Goal: Task Accomplishment & Management: Manage account settings

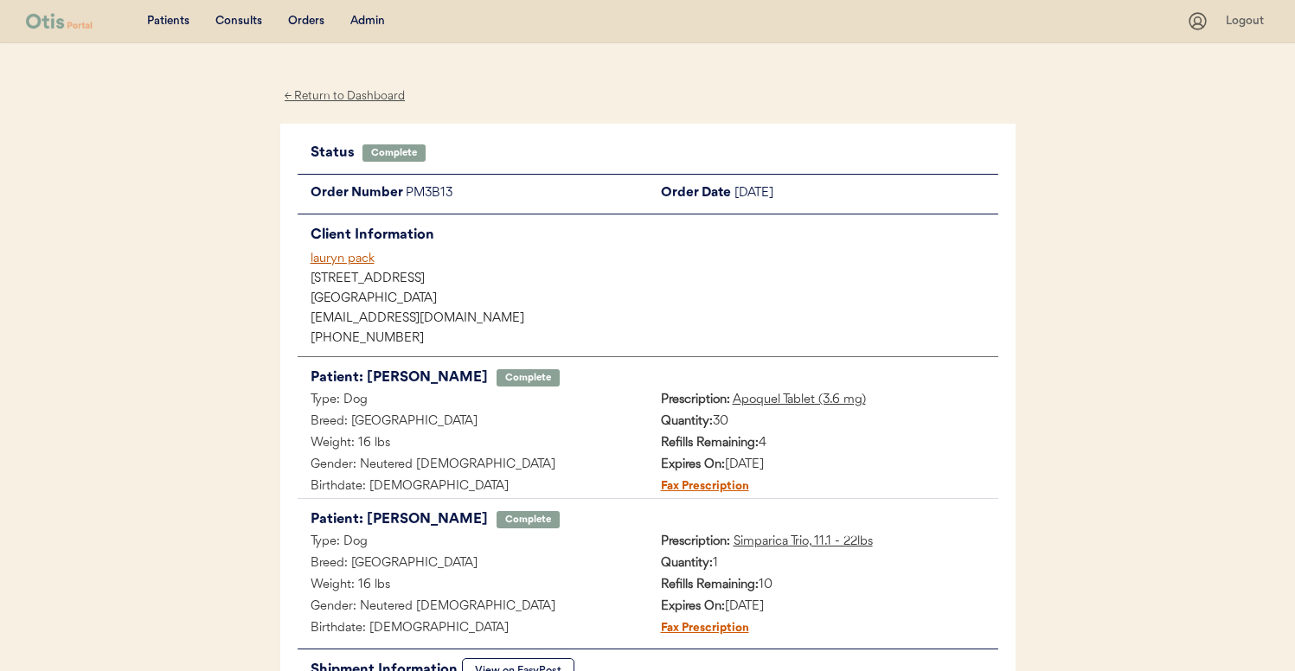
click at [377, 18] on div "Admin" at bounding box center [367, 21] width 35 height 17
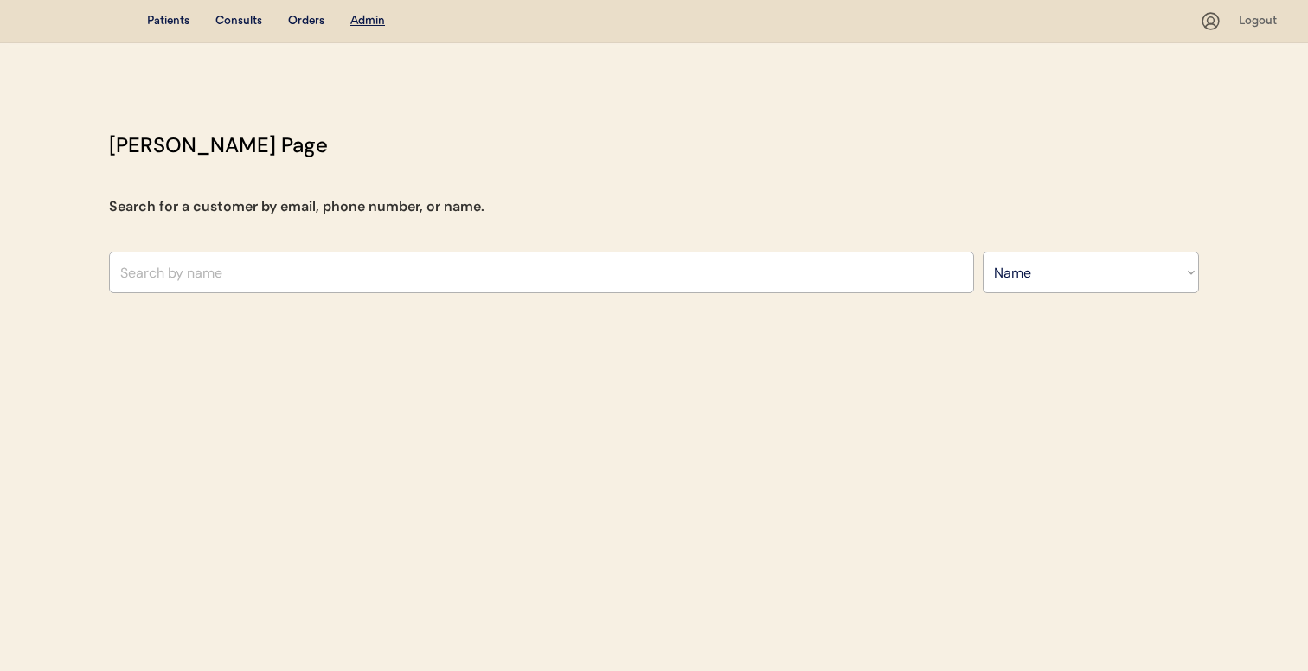
select select ""Name""
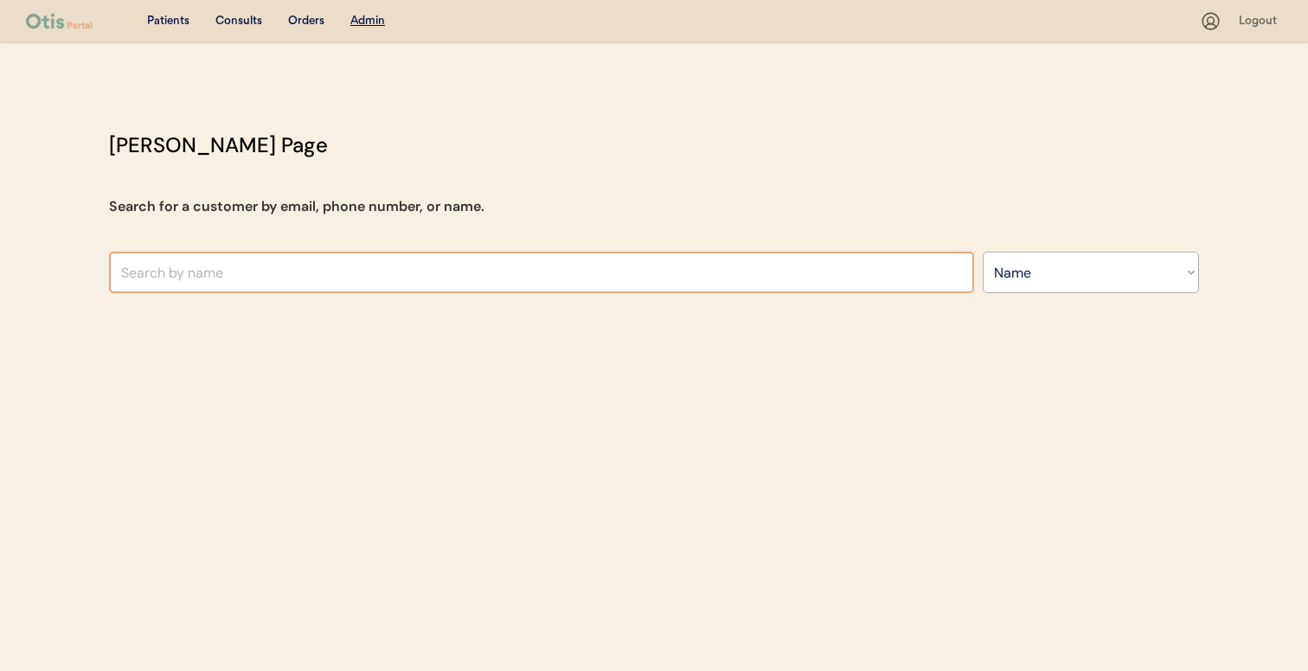
click at [437, 260] on input "text" at bounding box center [541, 273] width 865 height 42
type input "layla"
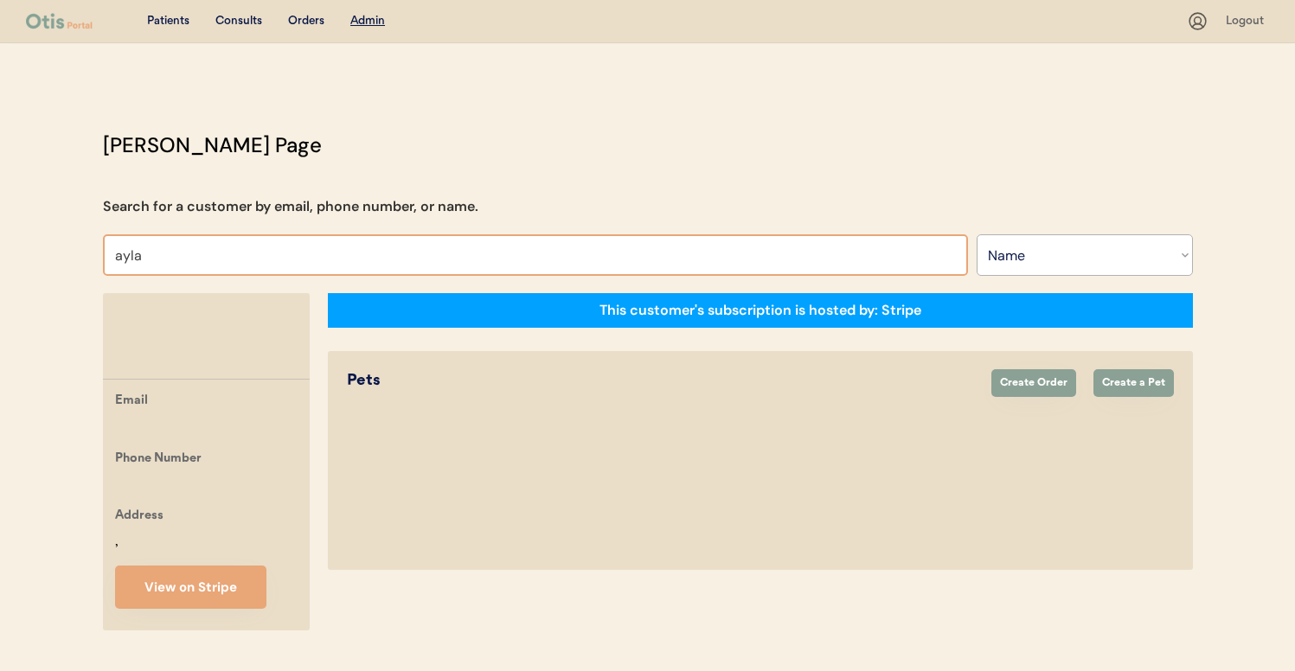
type input "ayla"
type input "lizette"
type input "lizette Ayala"
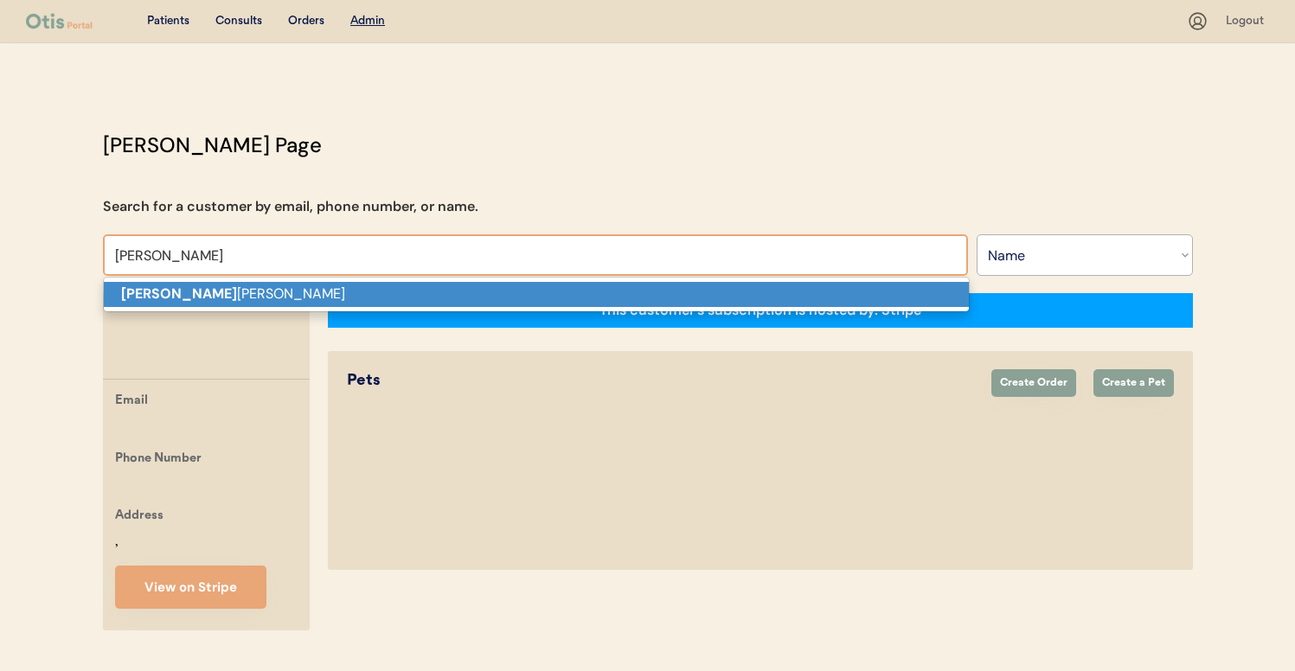
click at [462, 304] on p "Lizette Ayala" at bounding box center [536, 294] width 865 height 25
type input "[PERSON_NAME]"
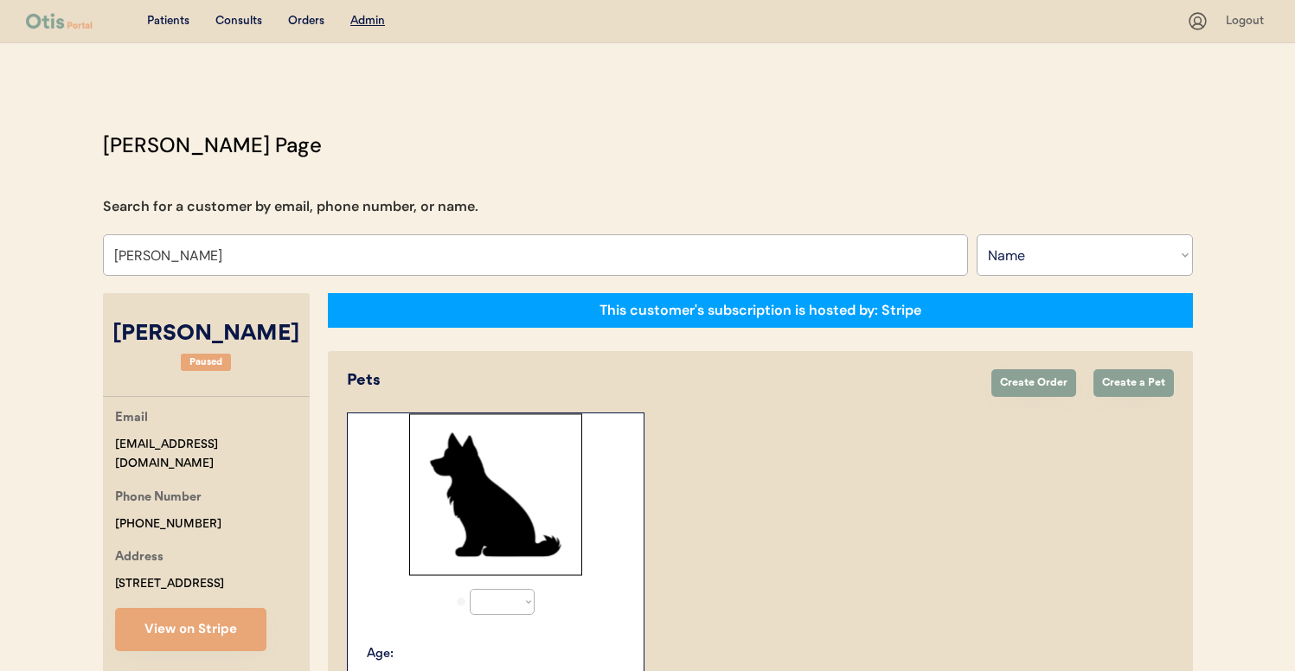
select select "true"
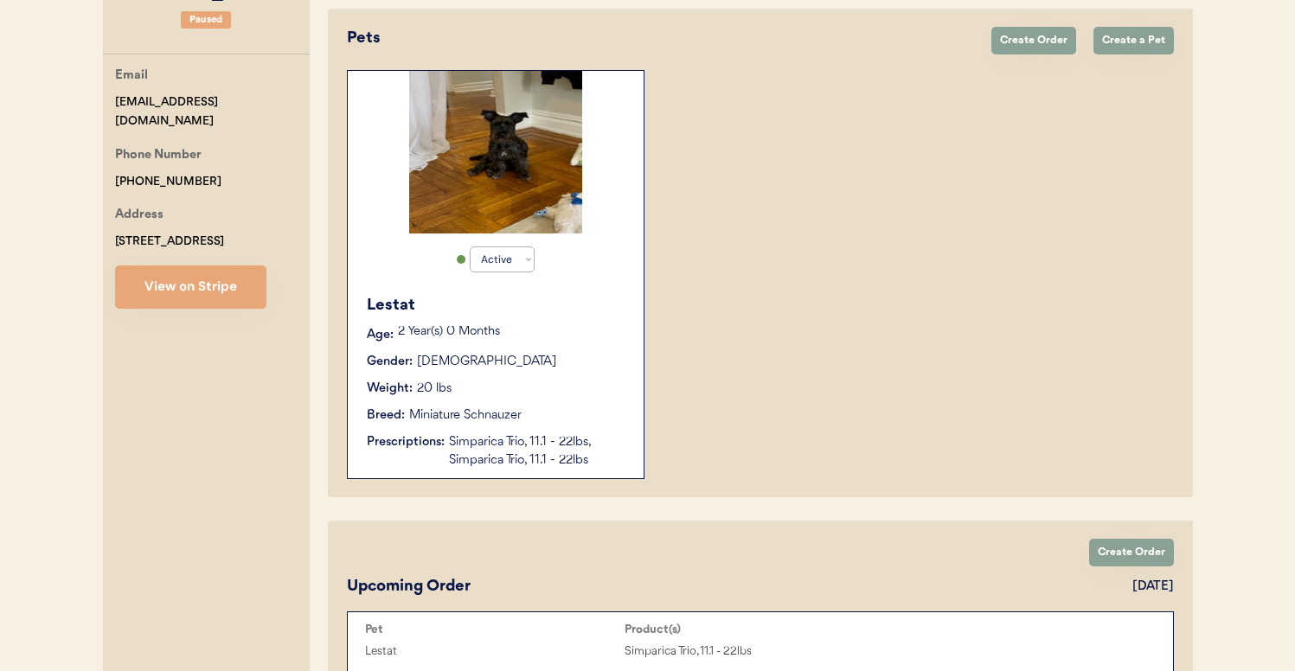
scroll to position [286, 0]
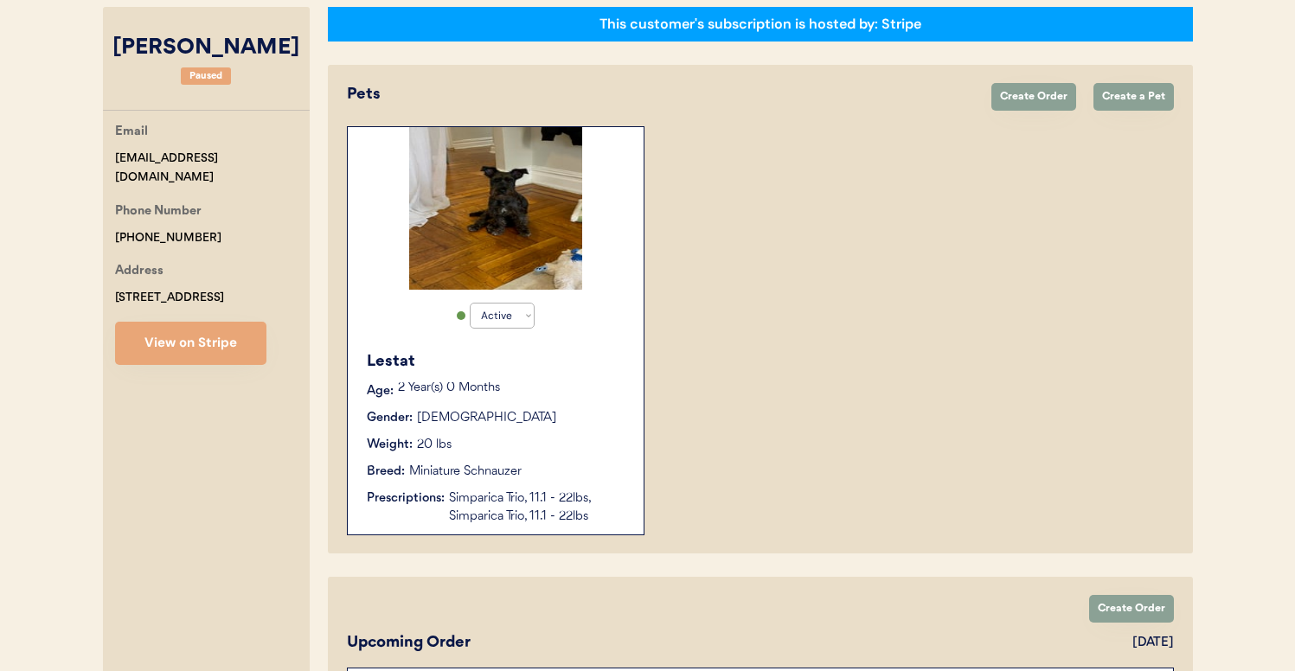
type input "[PERSON_NAME]"
click at [525, 410] on div "Gender: Male" at bounding box center [497, 418] width 260 height 18
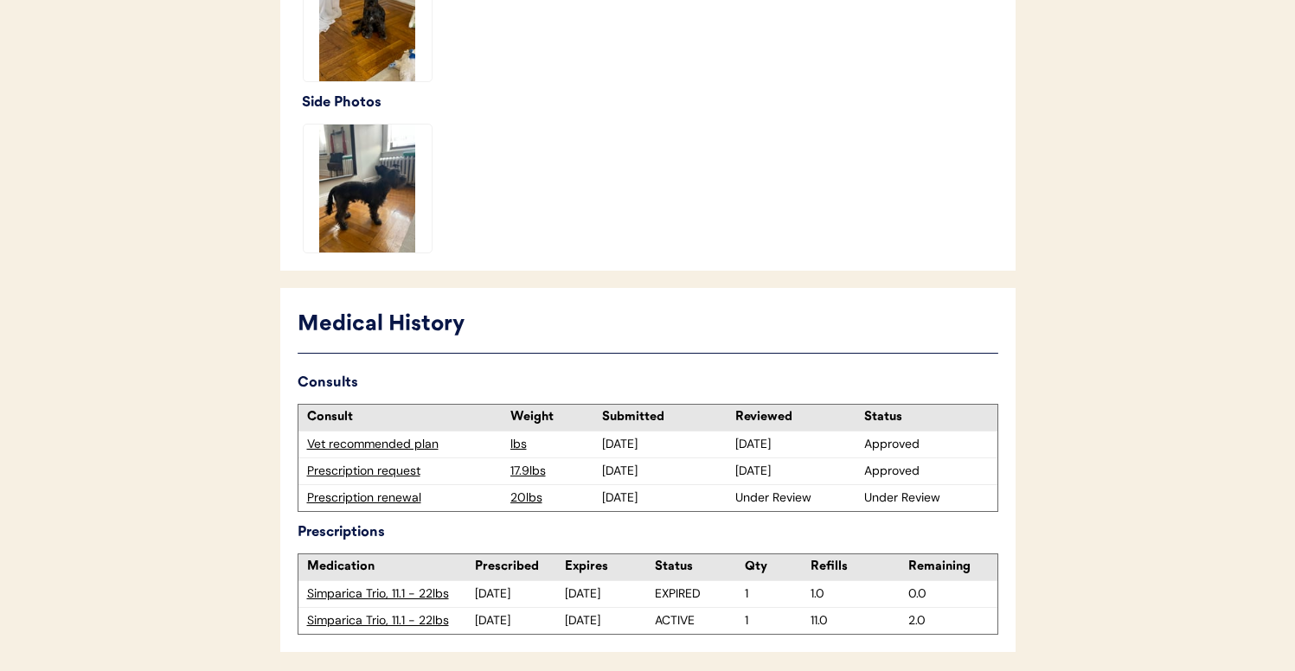
scroll to position [625, 0]
